Goal: Task Accomplishment & Management: Manage account settings

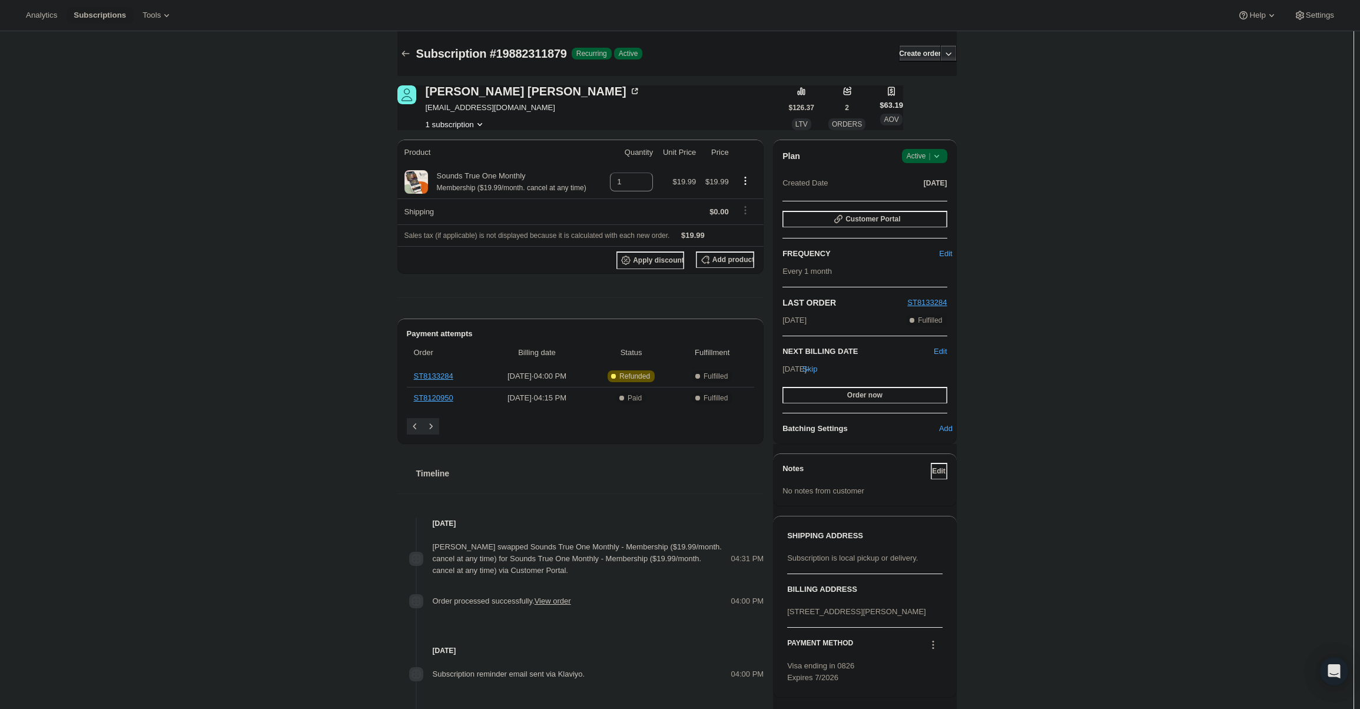
click at [941, 154] on icon at bounding box center [937, 156] width 12 height 12
click at [930, 191] on button "Cancel subscription" at bounding box center [928, 199] width 74 height 19
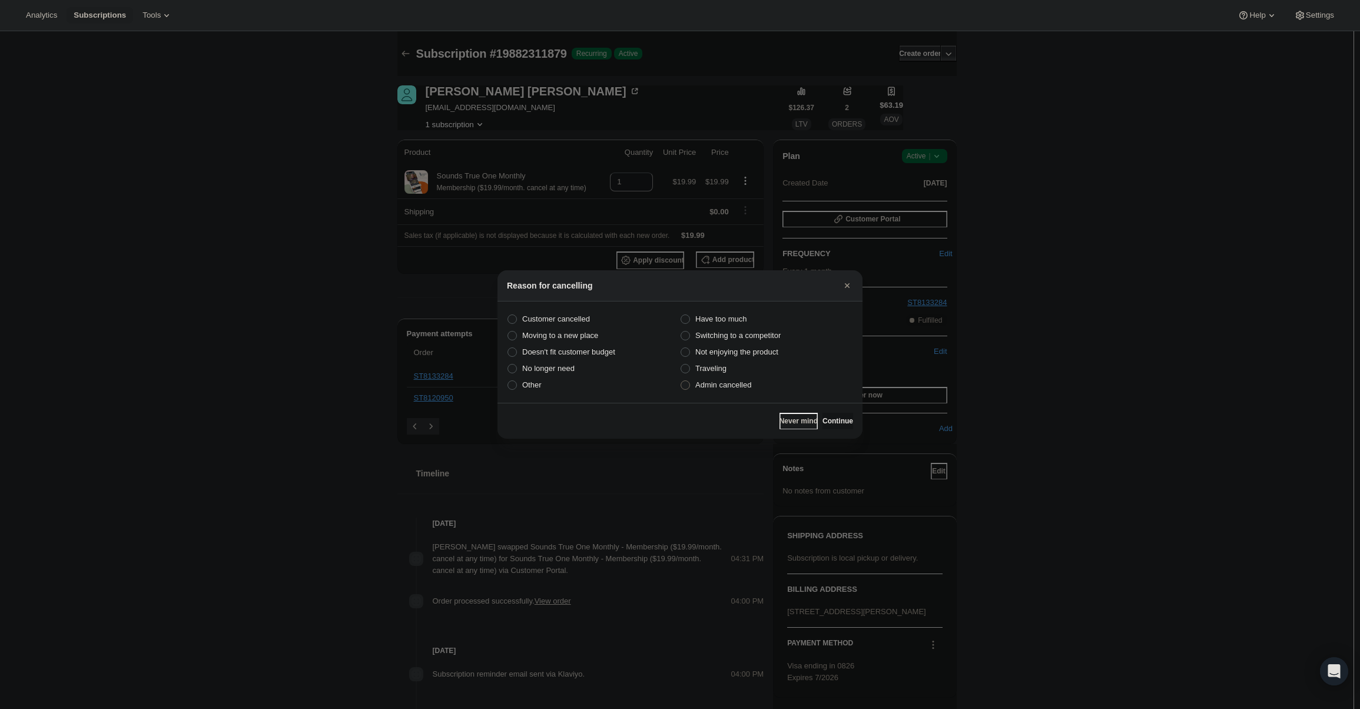
click at [728, 394] on section "Customer cancelled Have too much Moving to a new place Switching to a competito…" at bounding box center [680, 351] width 365 height 101
click at [729, 390] on span "Admin cancelled" at bounding box center [723, 385] width 56 height 12
click at [681, 381] on input "Admin cancelled" at bounding box center [681, 380] width 1 height 1
radio input "true"
click at [827, 416] on button "Continue" at bounding box center [838, 421] width 31 height 16
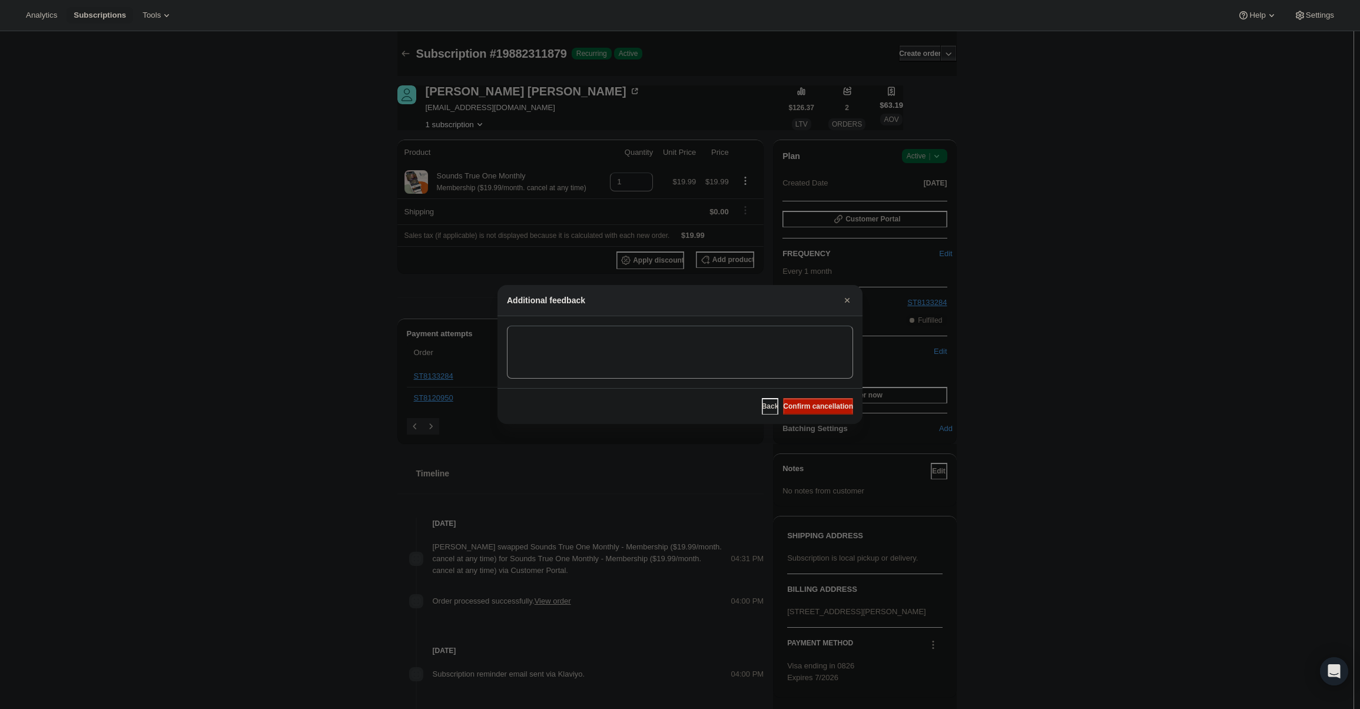
drag, startPoint x: 828, startPoint y: 410, endPoint x: 530, endPoint y: 203, distance: 362.6
click at [828, 409] on span "Confirm cancellation" at bounding box center [818, 406] width 70 height 9
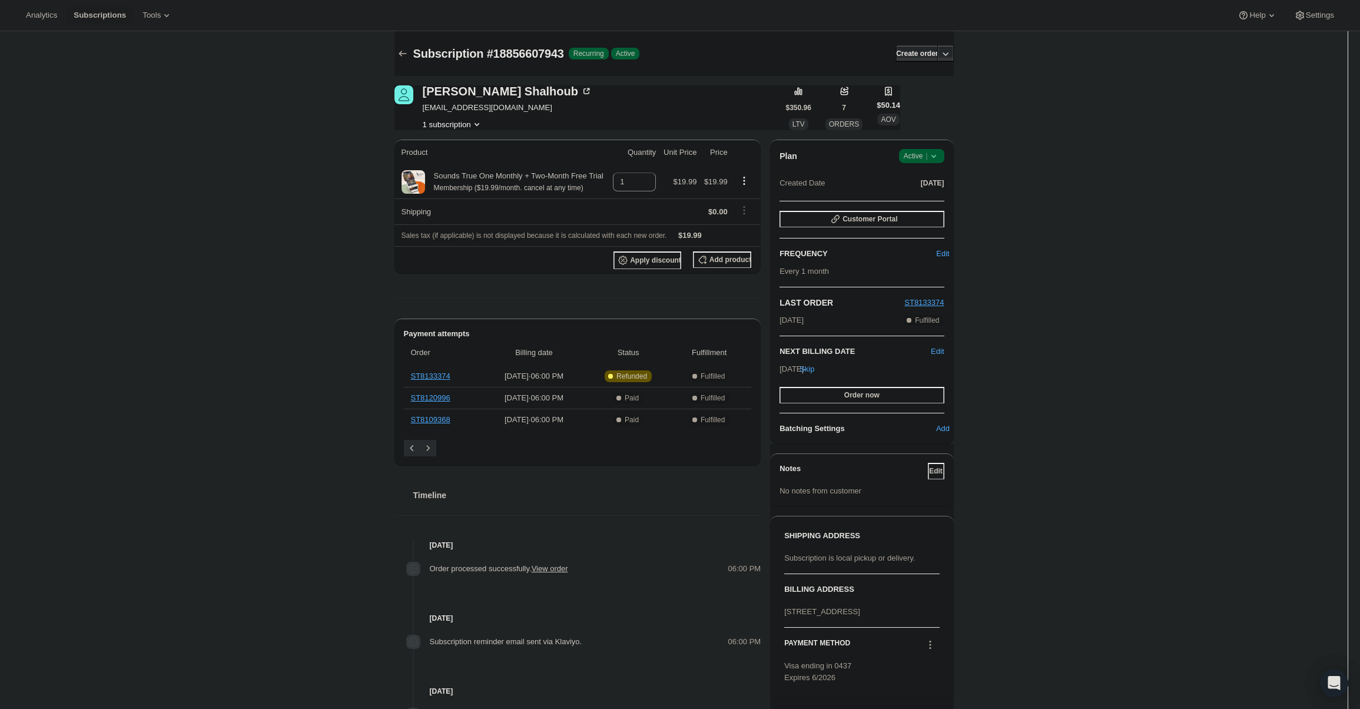
click at [933, 155] on icon at bounding box center [934, 156] width 12 height 12
click at [927, 204] on button "Cancel subscription" at bounding box center [925, 199] width 74 height 19
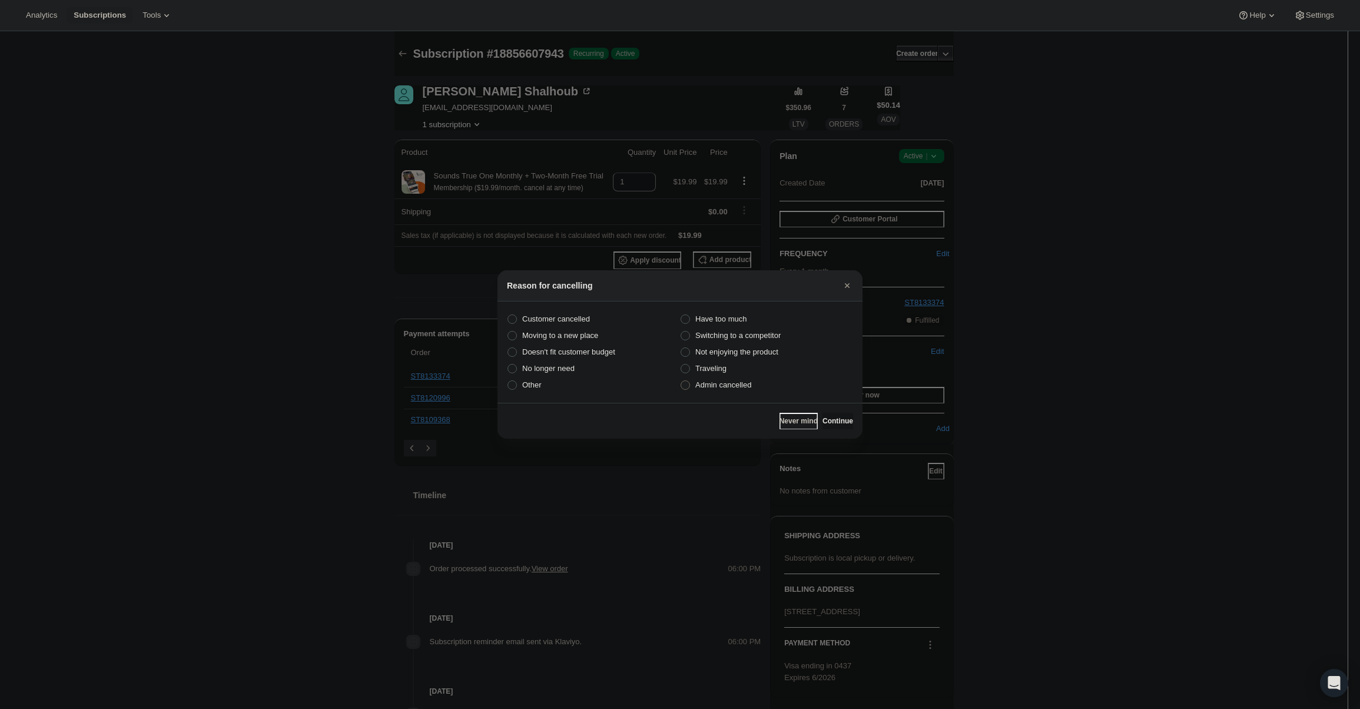
click at [760, 385] on label "Admin cancelled" at bounding box center [766, 385] width 173 height 16
click at [681, 381] on input "Admin cancelled" at bounding box center [681, 380] width 1 height 1
radio input "true"
click at [827, 422] on span "Continue" at bounding box center [838, 420] width 31 height 9
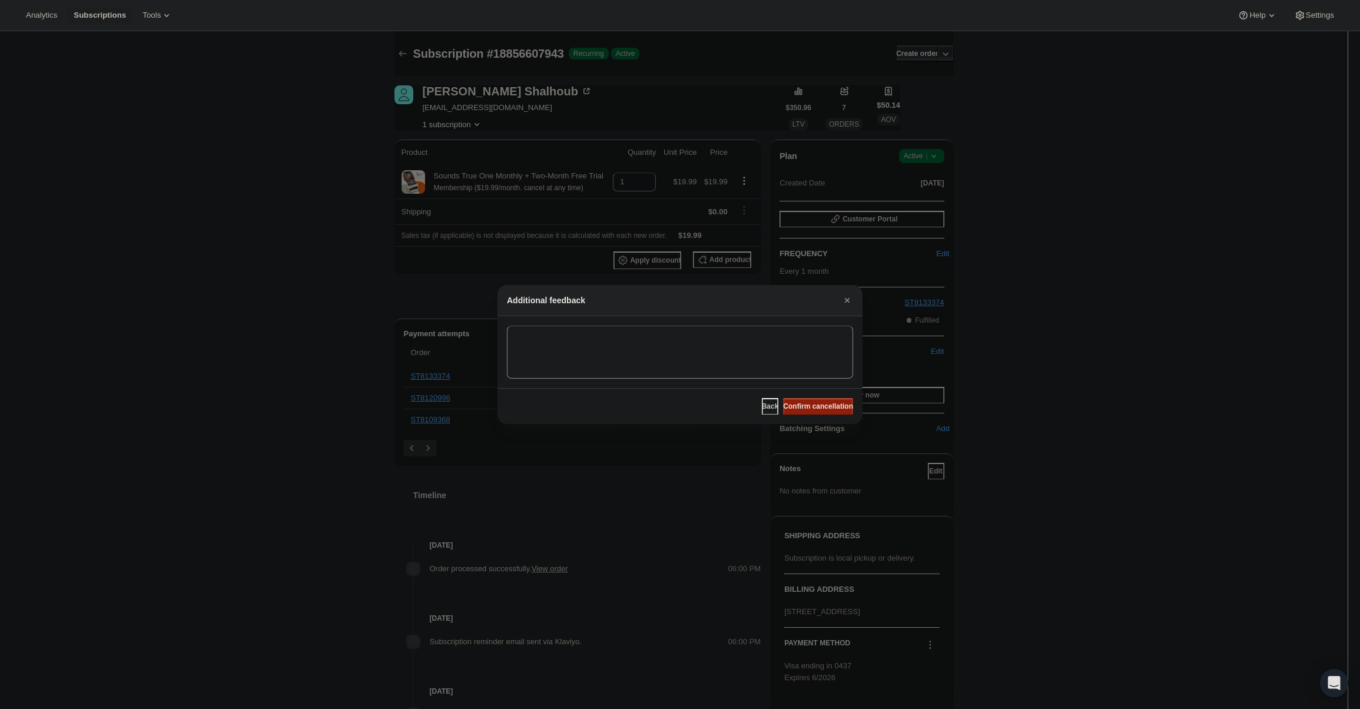
click at [827, 407] on span "Confirm cancellation" at bounding box center [818, 406] width 70 height 9
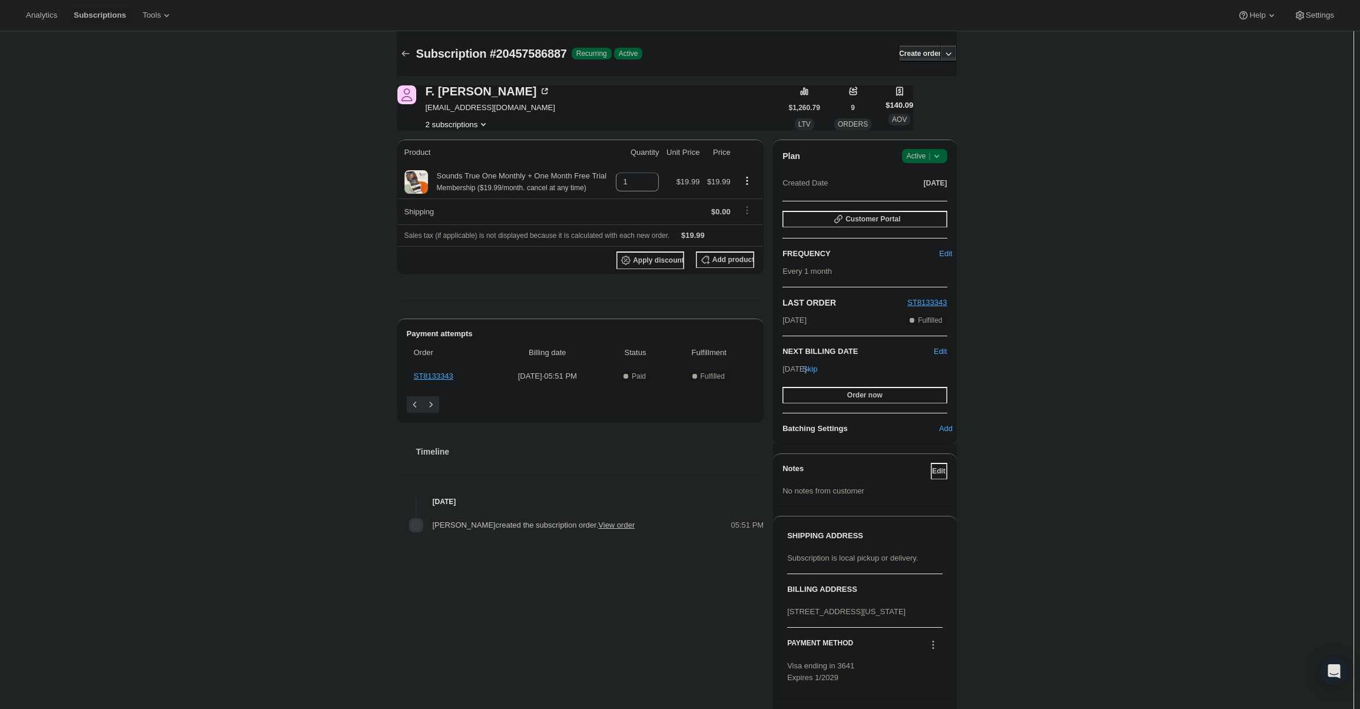
click at [917, 160] on span "Active |" at bounding box center [925, 156] width 36 height 12
click at [920, 198] on span "Cancel subscription" at bounding box center [928, 199] width 67 height 9
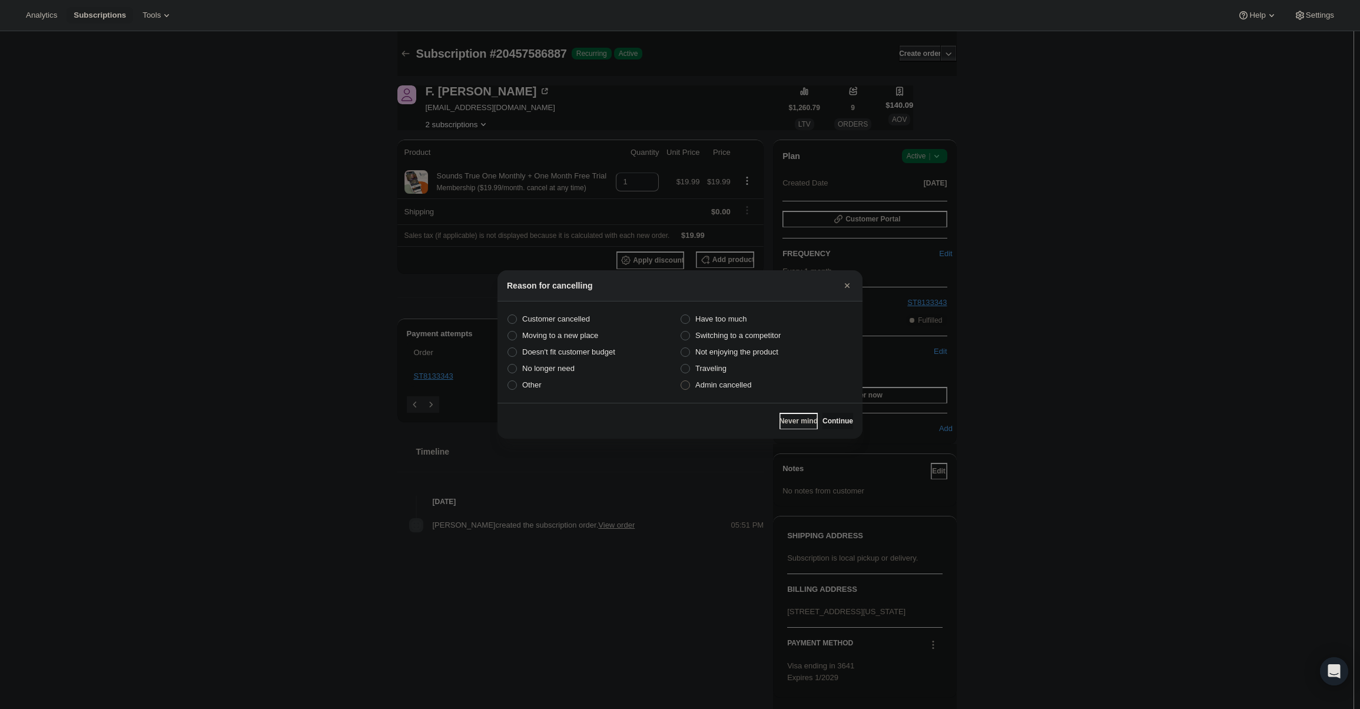
click at [751, 390] on span "Admin cancelled" at bounding box center [723, 385] width 56 height 12
click at [681, 381] on input "Admin cancelled" at bounding box center [681, 380] width 1 height 1
radio input "true"
click at [823, 416] on button "Continue" at bounding box center [838, 421] width 31 height 16
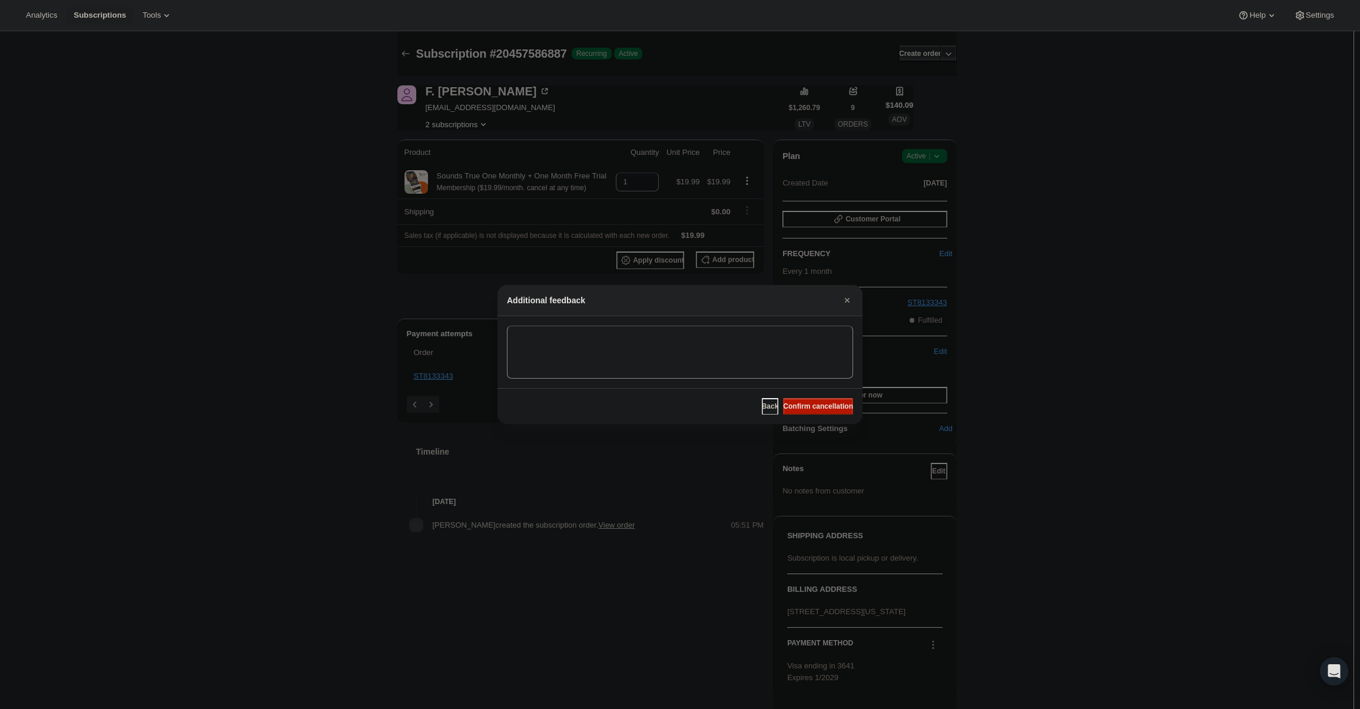
click at [818, 396] on div "Back Confirm cancellation" at bounding box center [680, 406] width 365 height 36
click at [820, 403] on span "Confirm cancellation" at bounding box center [818, 406] width 70 height 9
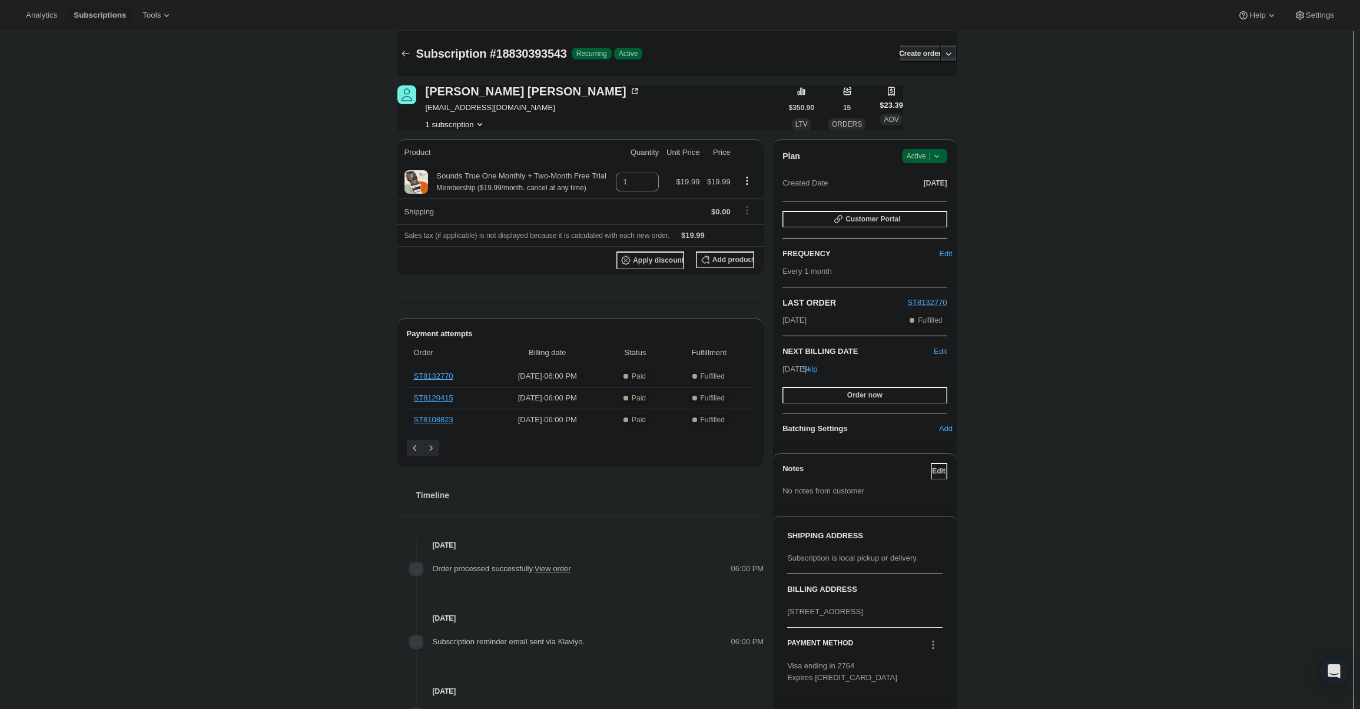
click at [920, 163] on span "Success Active |" at bounding box center [924, 156] width 45 height 14
click at [916, 201] on span "Cancel subscription" at bounding box center [928, 199] width 67 height 9
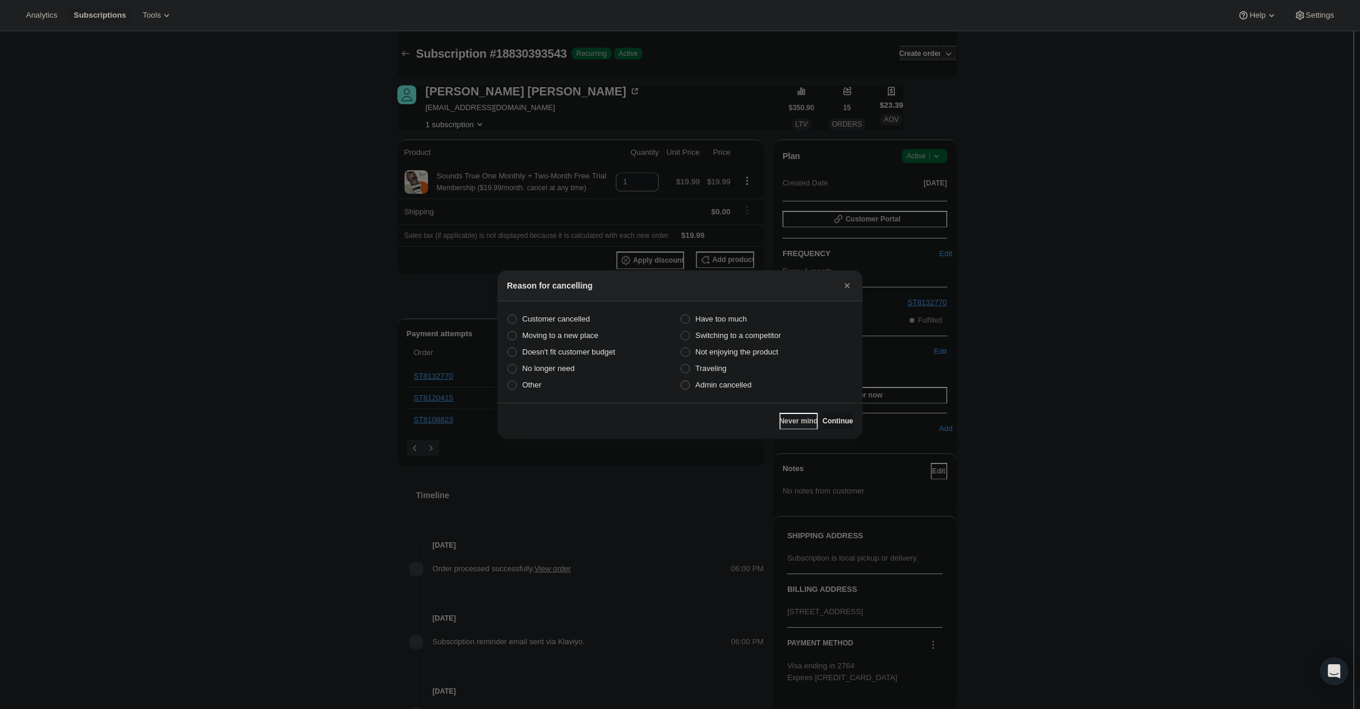
click at [696, 382] on span "Admin cancelled" at bounding box center [723, 384] width 56 height 9
click at [681, 381] on input "Admin cancelled" at bounding box center [681, 380] width 1 height 1
radio input "true"
click at [836, 417] on span "Continue" at bounding box center [838, 420] width 31 height 9
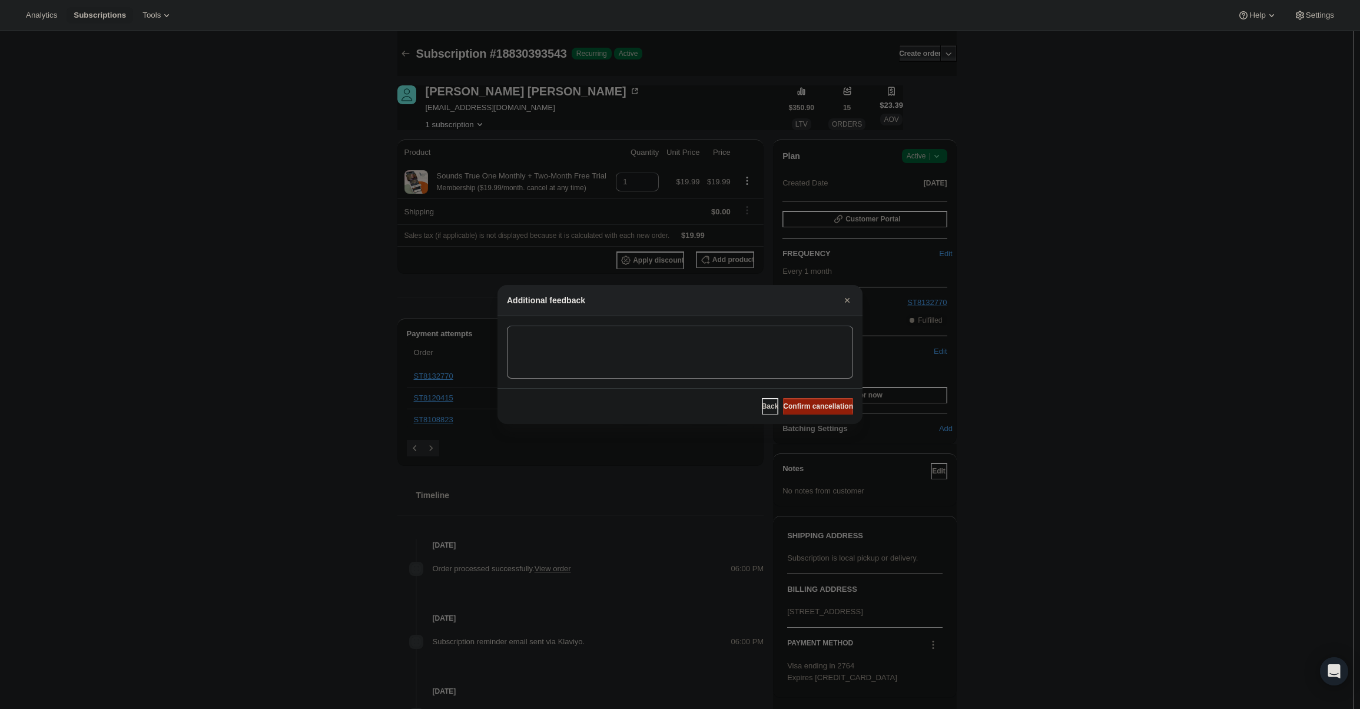
click at [828, 410] on span "Confirm cancellation" at bounding box center [818, 406] width 70 height 9
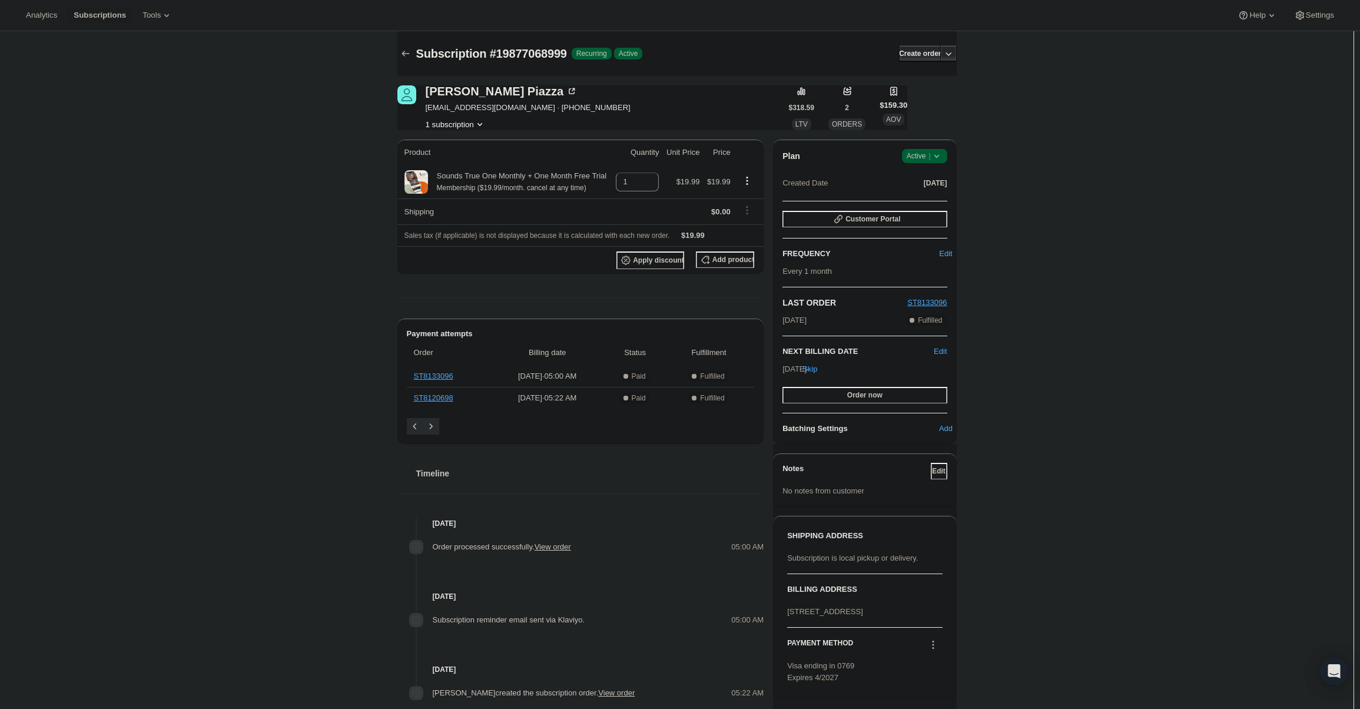
drag, startPoint x: 941, startPoint y: 157, endPoint x: 940, endPoint y: 163, distance: 6.0
click at [941, 157] on icon at bounding box center [937, 156] width 12 height 12
click at [934, 197] on span "Cancel subscription" at bounding box center [928, 199] width 67 height 9
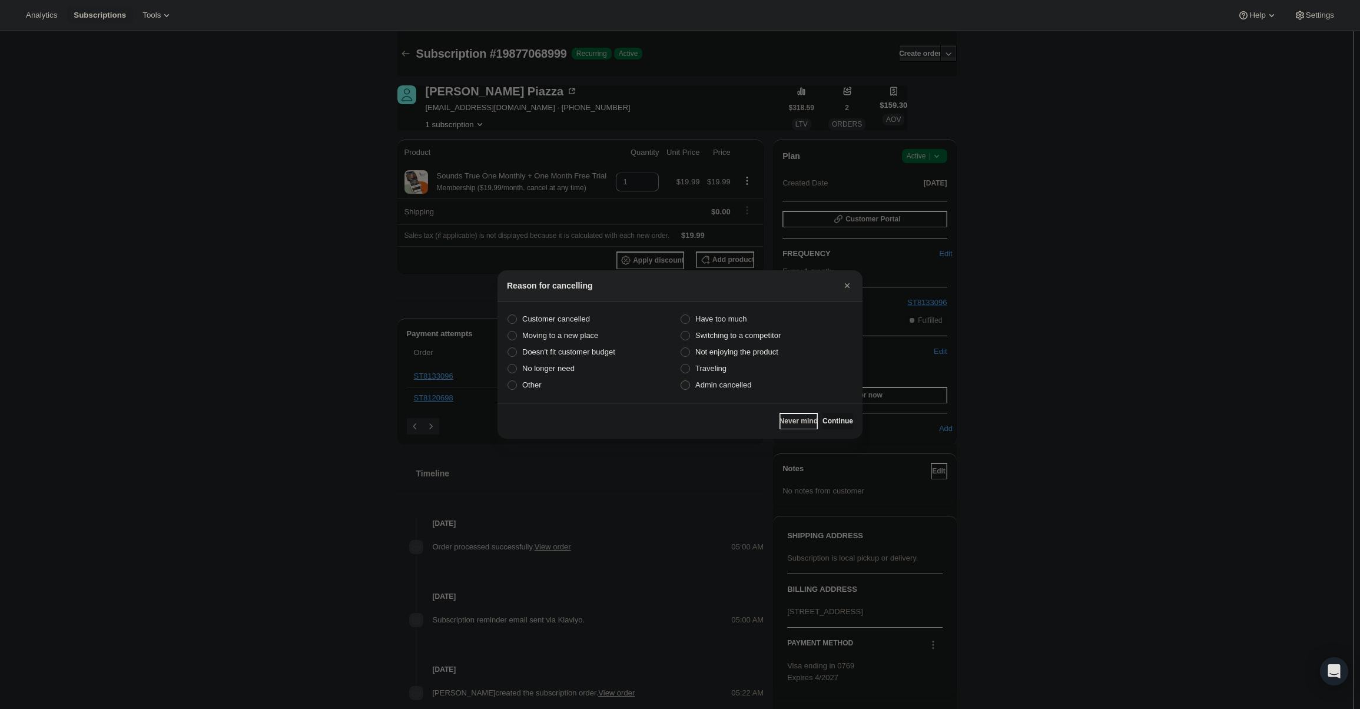
click at [749, 381] on span "Admin cancelled" at bounding box center [723, 384] width 56 height 9
click at [681, 381] on input "Admin cancelled" at bounding box center [681, 380] width 1 height 1
radio input "true"
click at [833, 426] on button "Continue" at bounding box center [838, 421] width 31 height 16
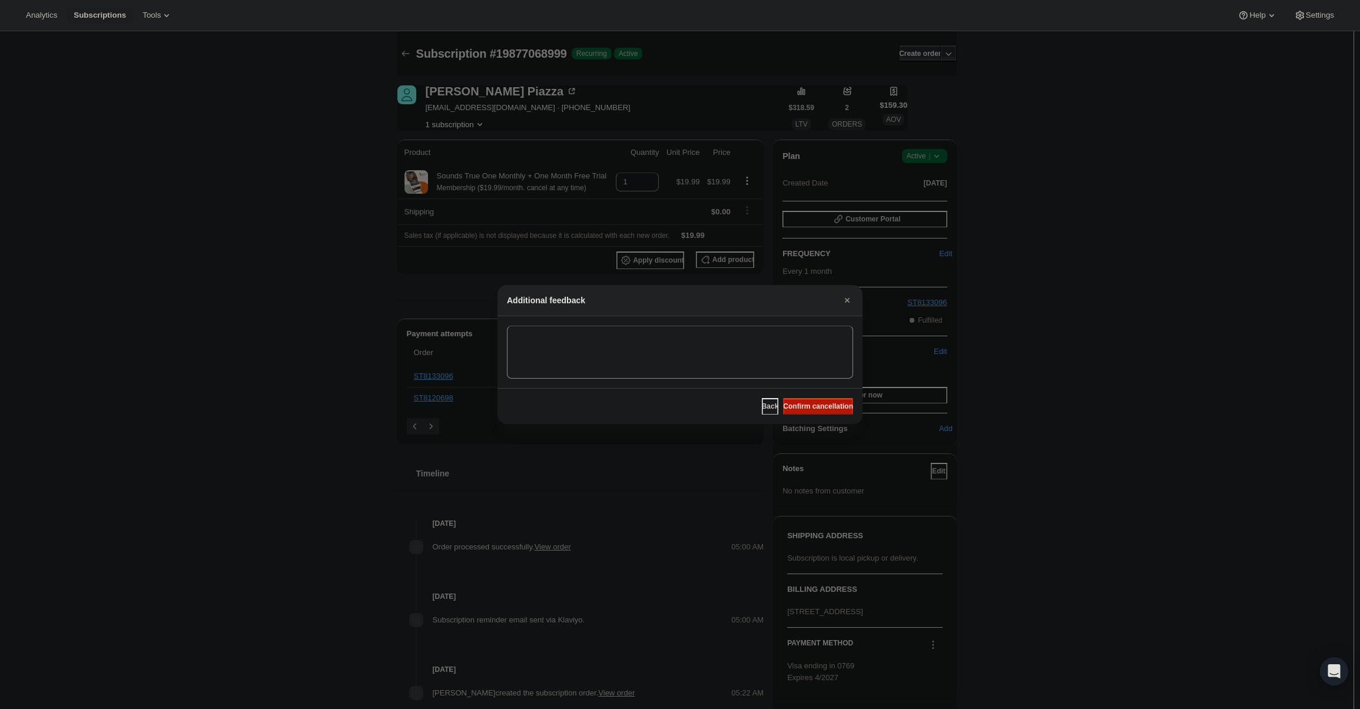
drag, startPoint x: 830, startPoint y: 409, endPoint x: 823, endPoint y: 402, distance: 9.6
click at [830, 407] on span "Confirm cancellation" at bounding box center [818, 406] width 70 height 9
